Goal: Find specific page/section: Find specific page/section

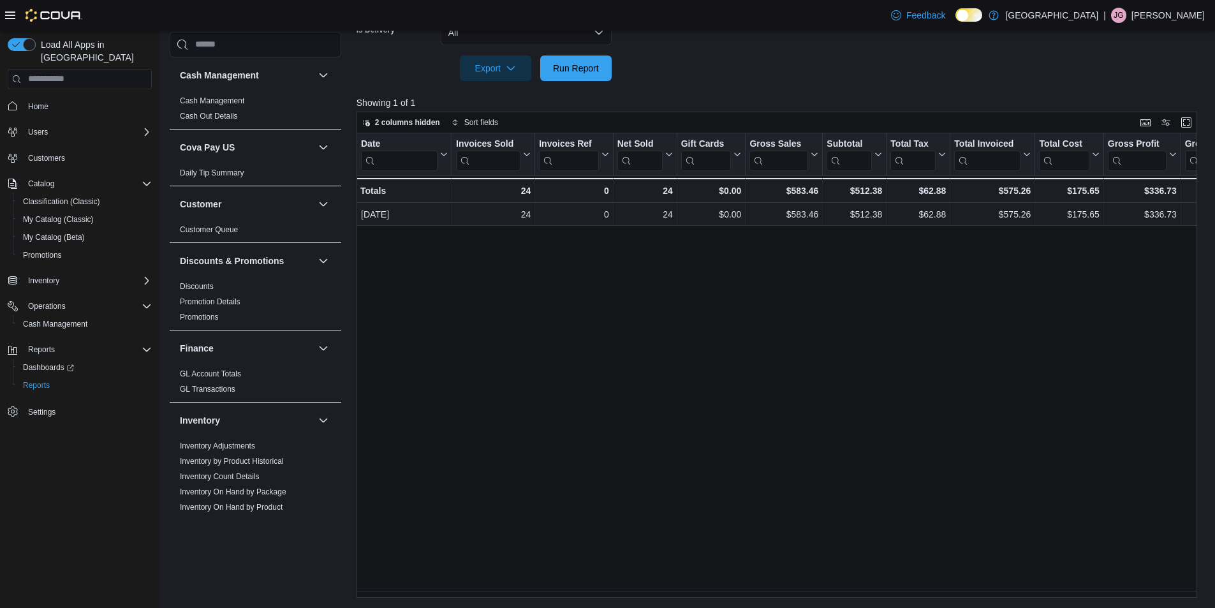
scroll to position [0, 150]
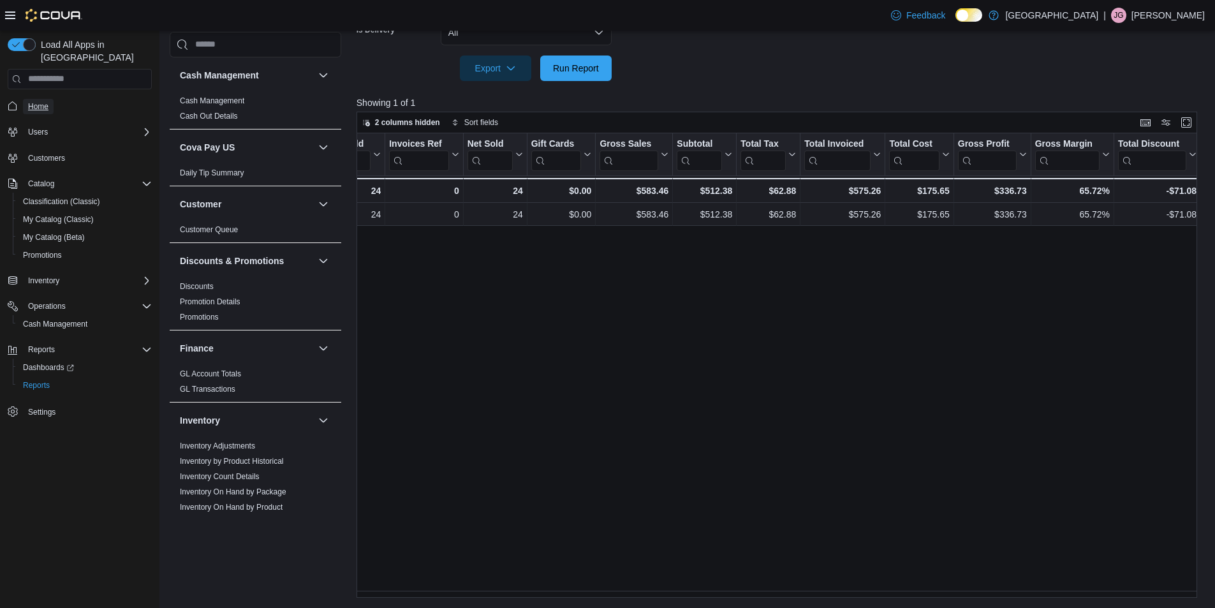
click at [31, 101] on span "Home" at bounding box center [38, 106] width 20 height 10
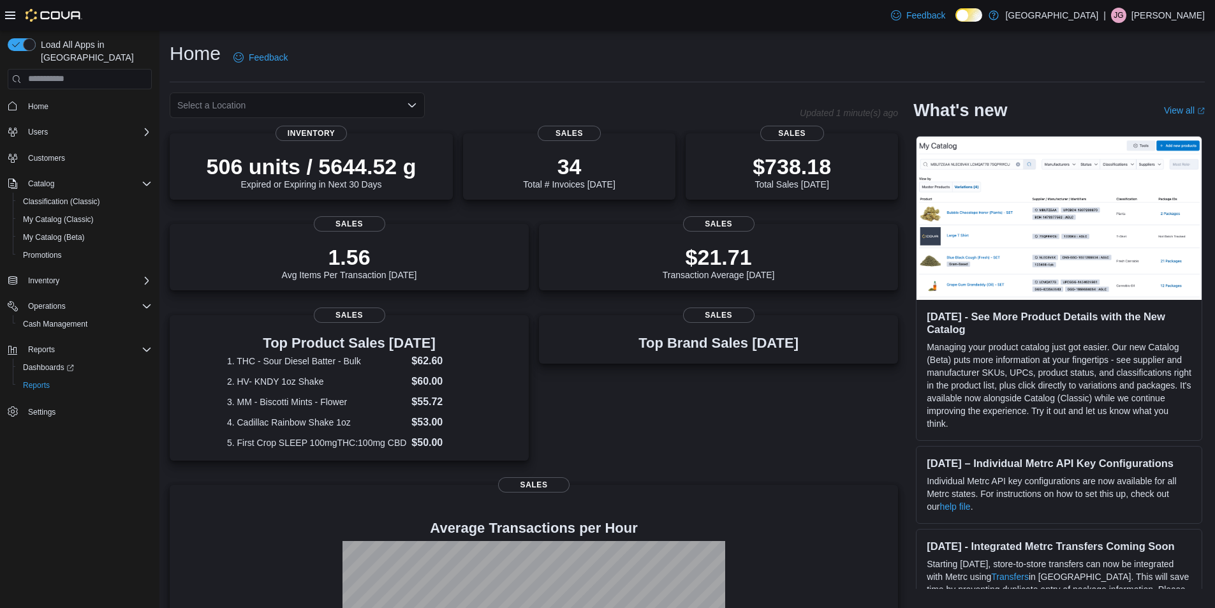
click at [411, 105] on icon "Open list of options" at bounding box center [412, 105] width 8 height 4
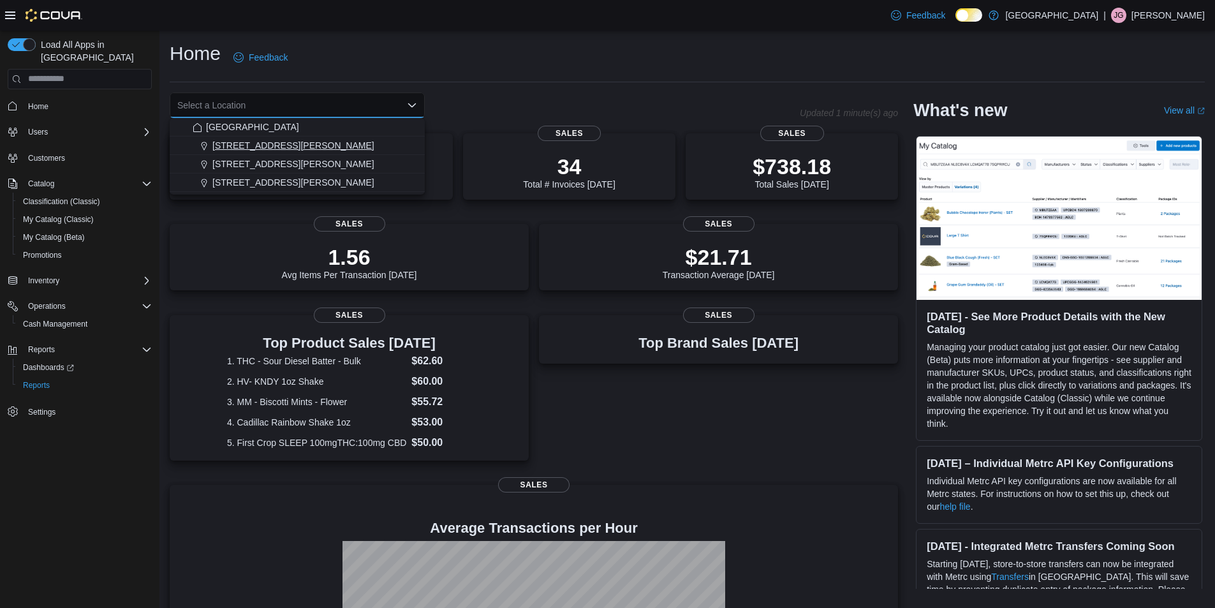
click at [261, 149] on span "1165 McNutt Road" at bounding box center [293, 145] width 162 height 13
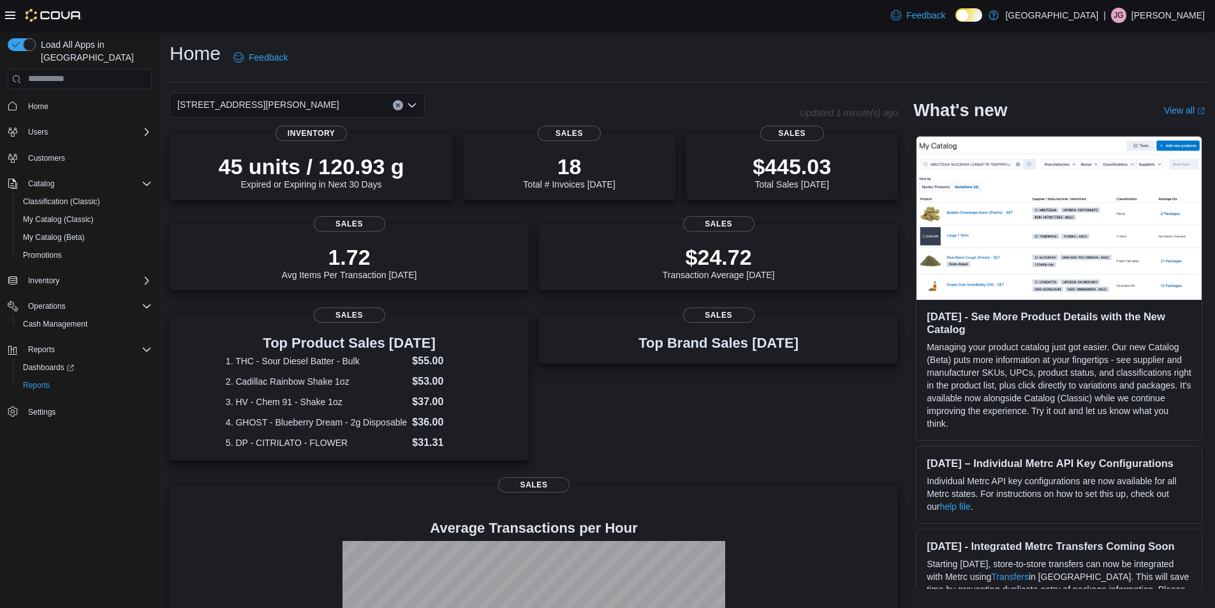
click at [412, 105] on icon "Open list of options" at bounding box center [412, 105] width 10 height 10
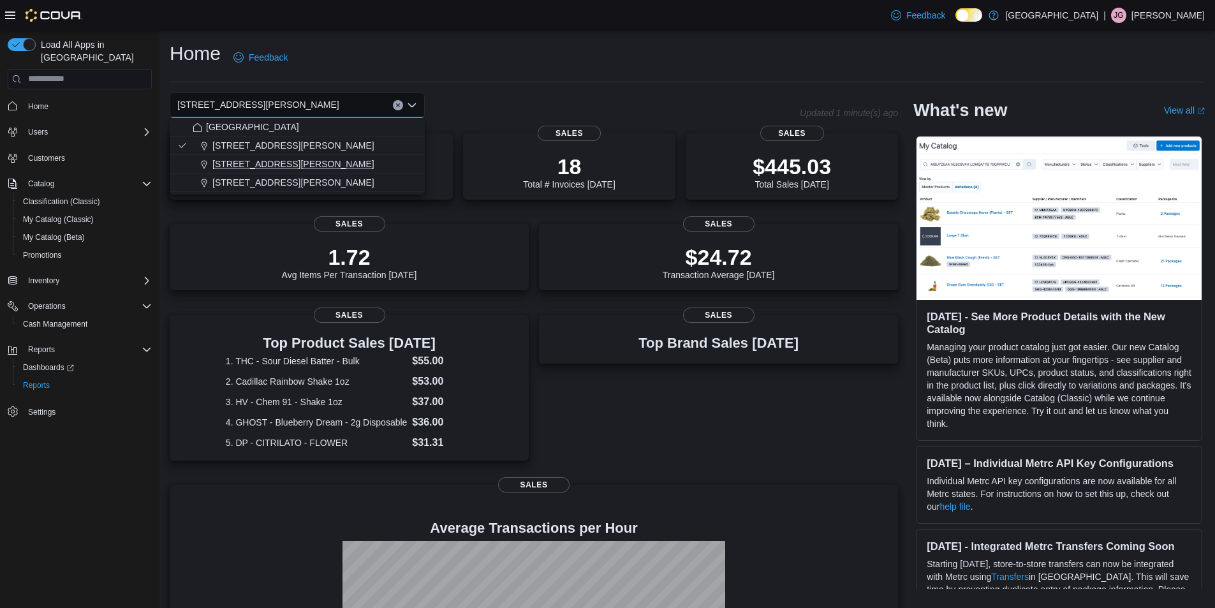
click at [295, 159] on span "200 South Solano Drive" at bounding box center [293, 163] width 162 height 13
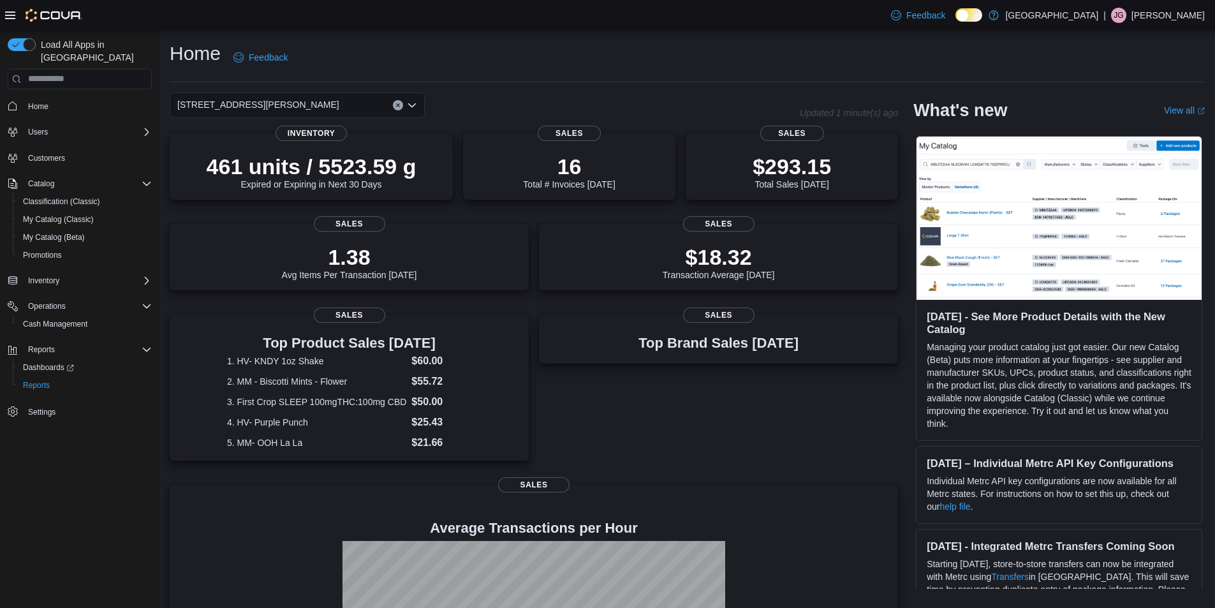
click at [398, 105] on icon "Clear input" at bounding box center [397, 104] width 3 height 3
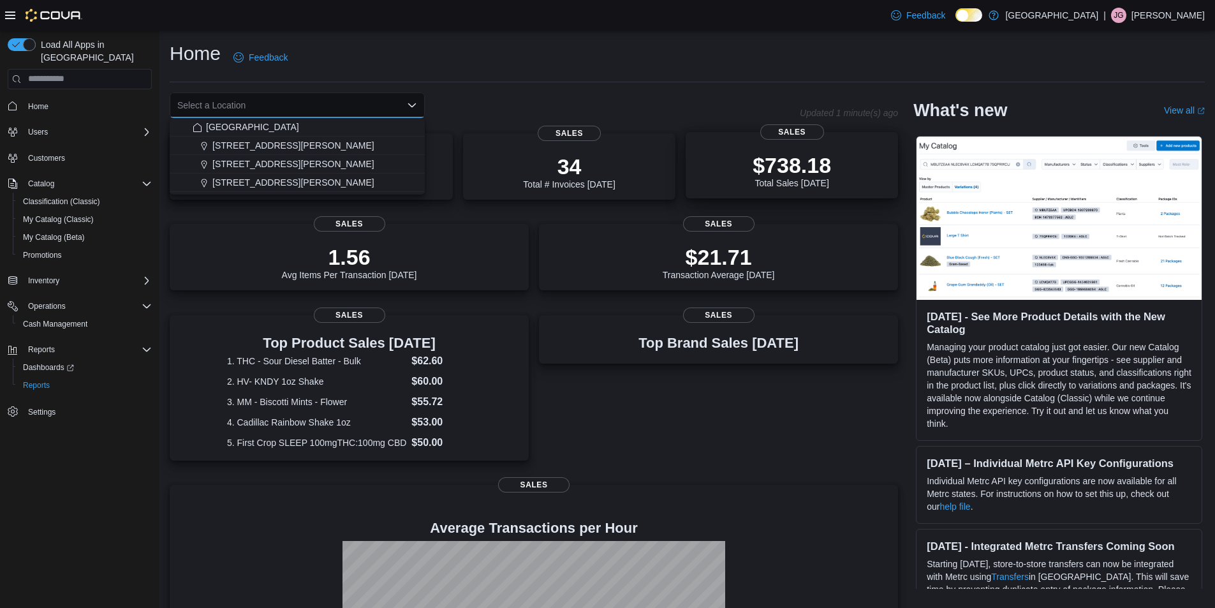
click at [780, 164] on p "$738.18" at bounding box center [791, 165] width 78 height 26
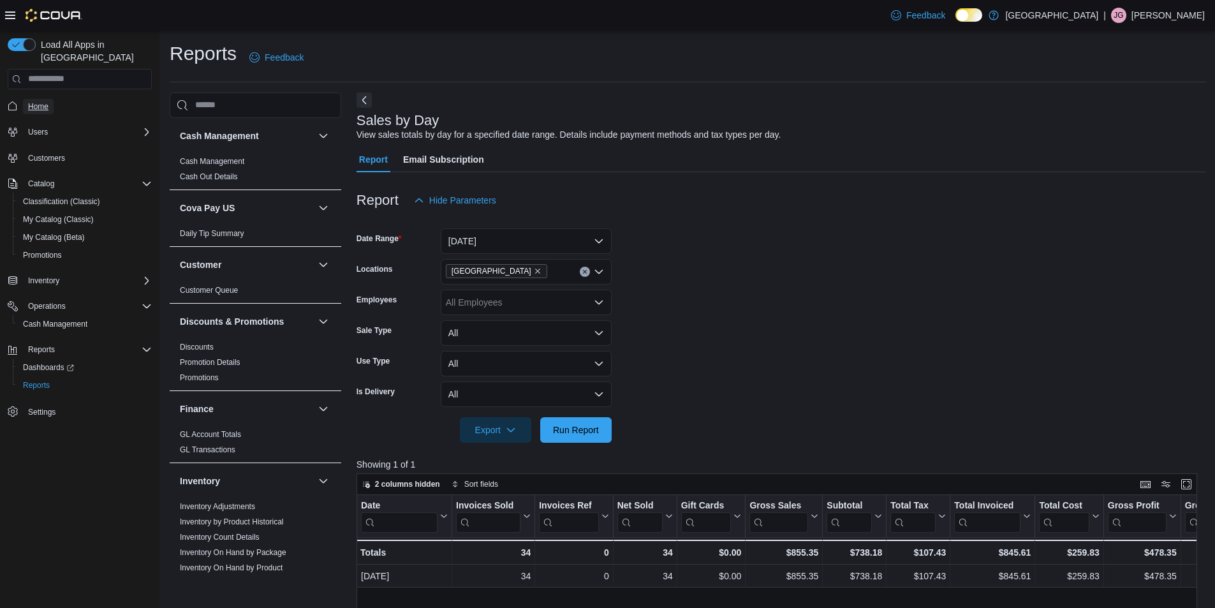
click at [37, 101] on span "Home" at bounding box center [38, 106] width 20 height 10
